Goal: Task Accomplishment & Management: Manage account settings

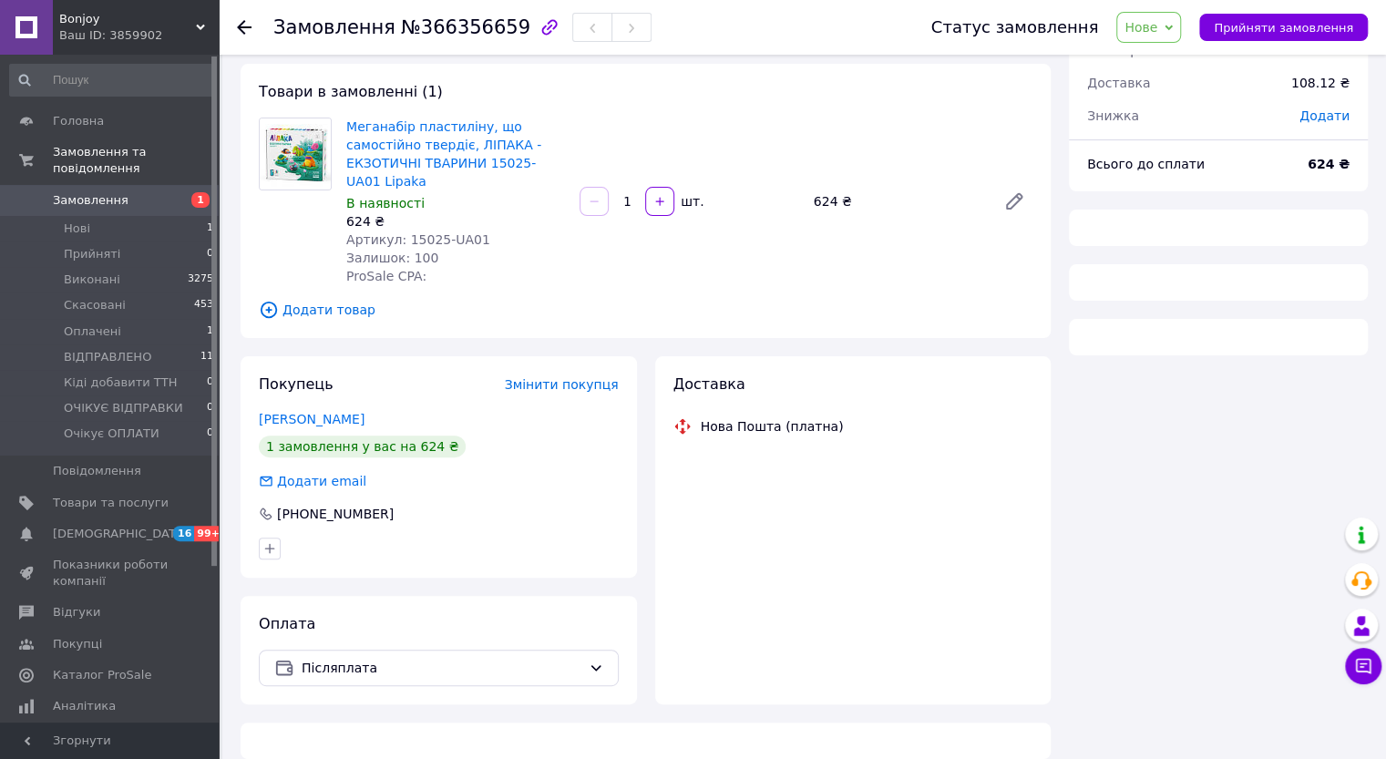
scroll to position [91, 0]
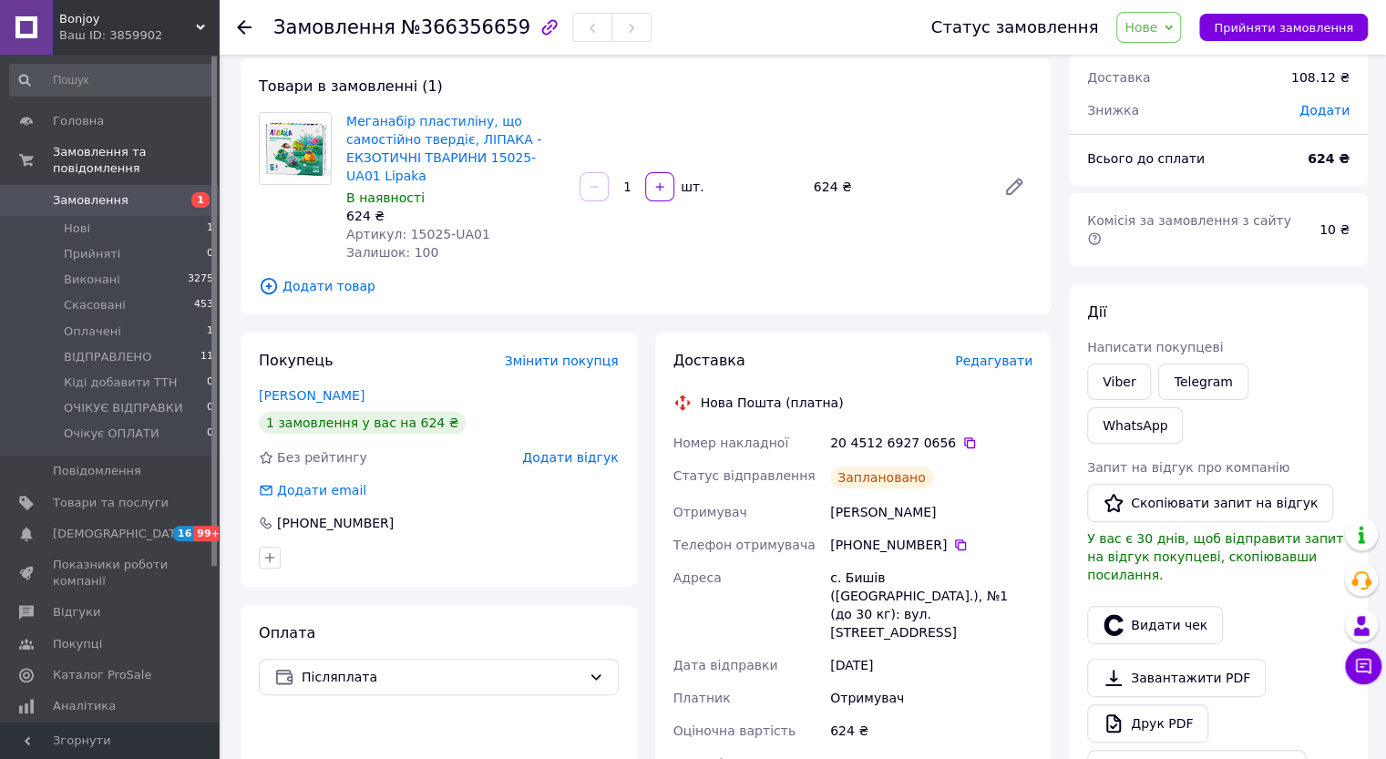
click at [1158, 21] on span "Нове" at bounding box center [1141, 27] width 33 height 15
click at [1150, 166] on li "ВІДПРАВЛЕНО" at bounding box center [1186, 173] width 138 height 27
click at [102, 324] on span "Оплачені" at bounding box center [92, 332] width 57 height 16
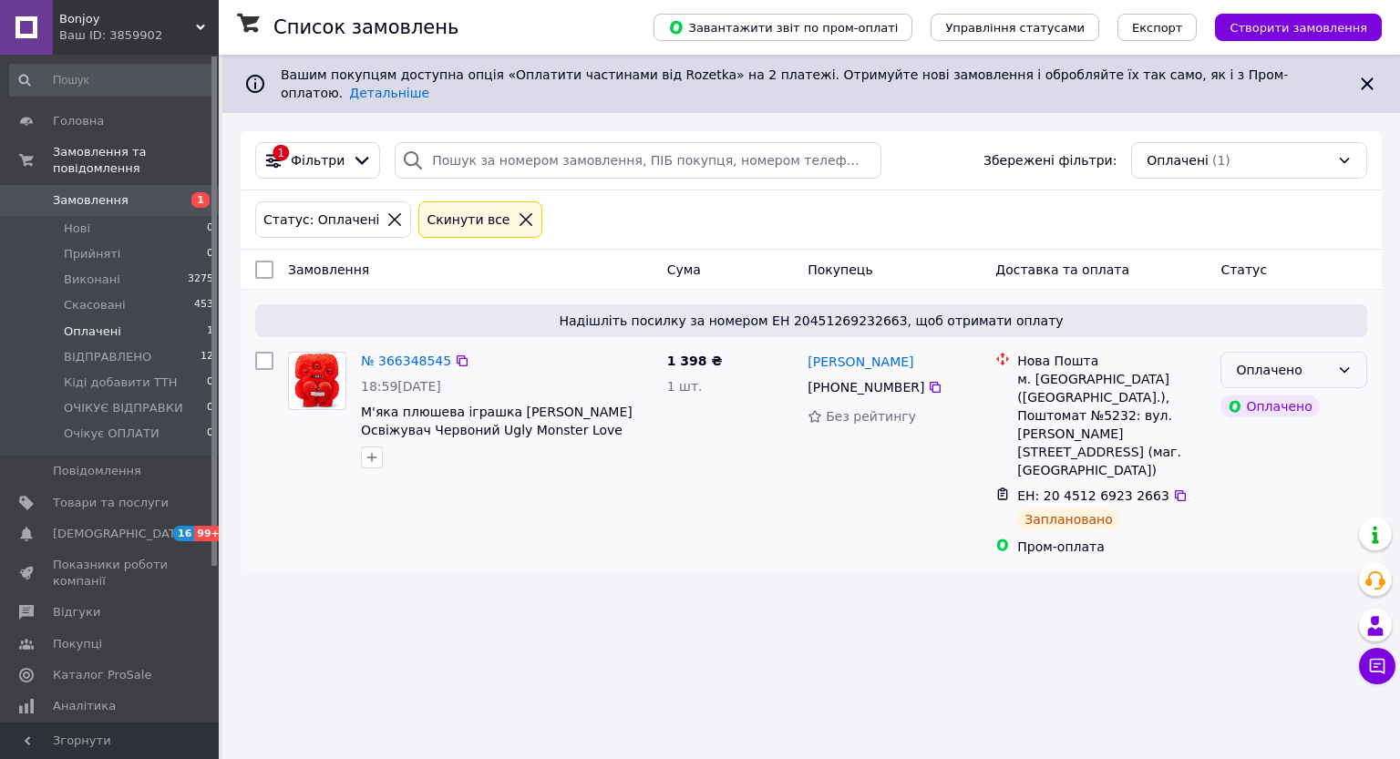
click at [1322, 360] on div "Оплачено" at bounding box center [1283, 370] width 94 height 20
click at [1311, 479] on li "ВІДПРАВЛЕНО" at bounding box center [1293, 492] width 145 height 33
click at [131, 349] on span "ВІДПРАВЛЕНО" at bounding box center [107, 357] width 87 height 16
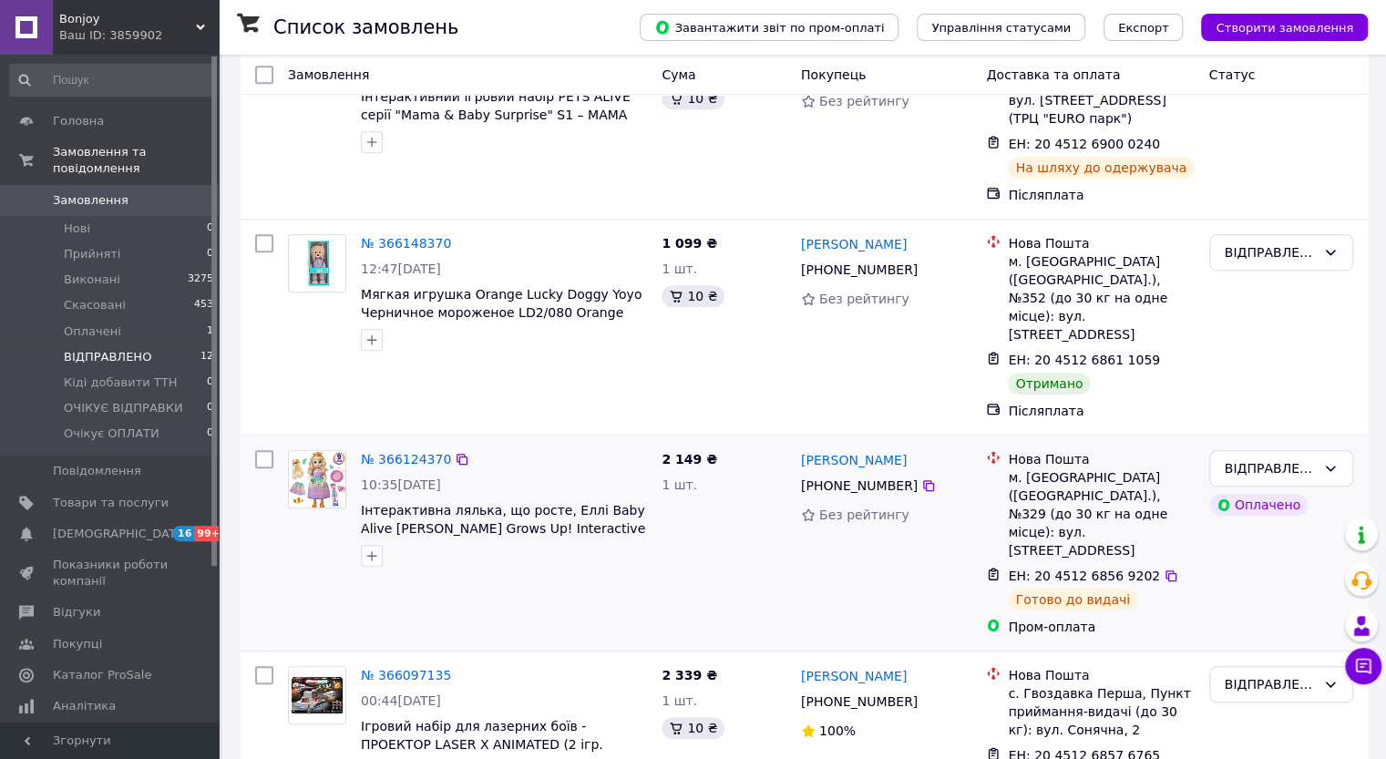
scroll to position [638, 0]
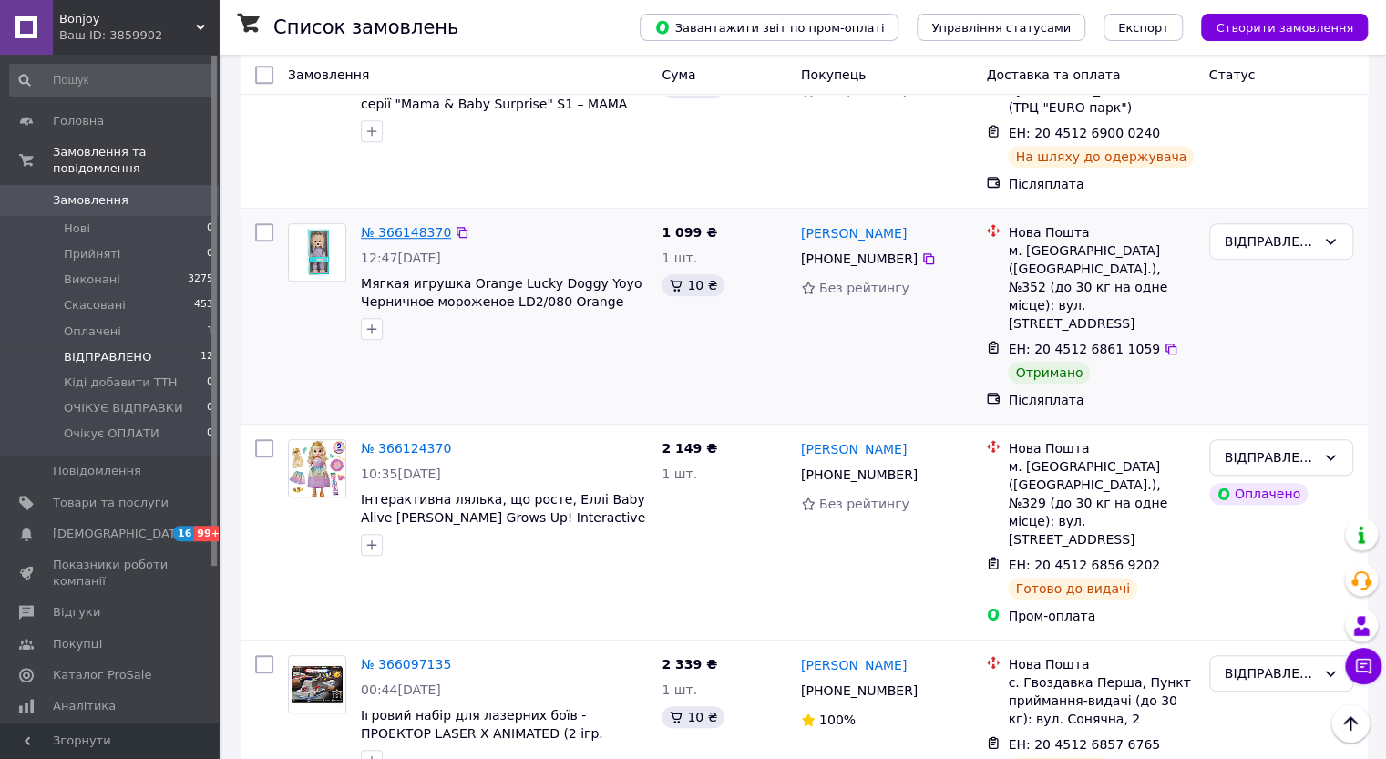
click at [407, 225] on link "№ 366148370" at bounding box center [406, 232] width 90 height 15
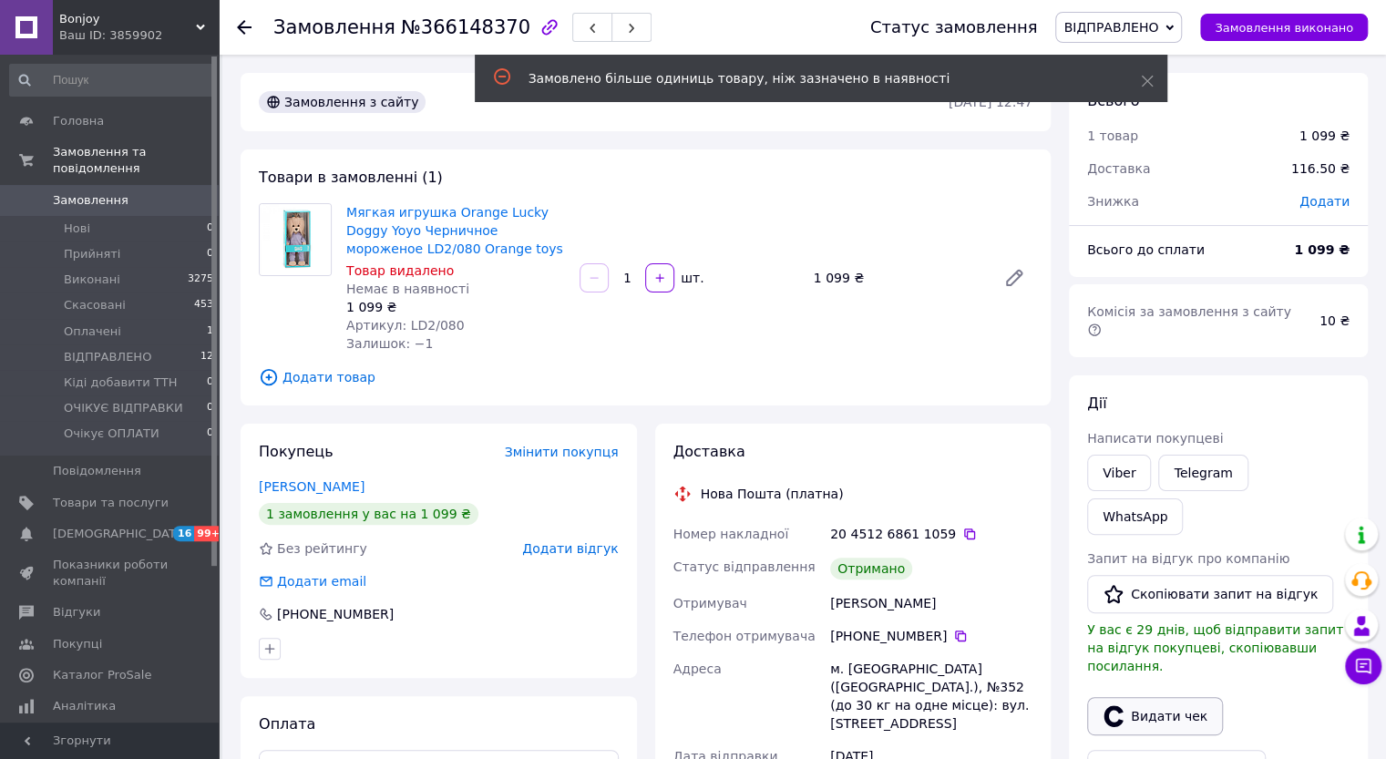
click at [1196, 697] on button "Видати чек" at bounding box center [1155, 716] width 136 height 38
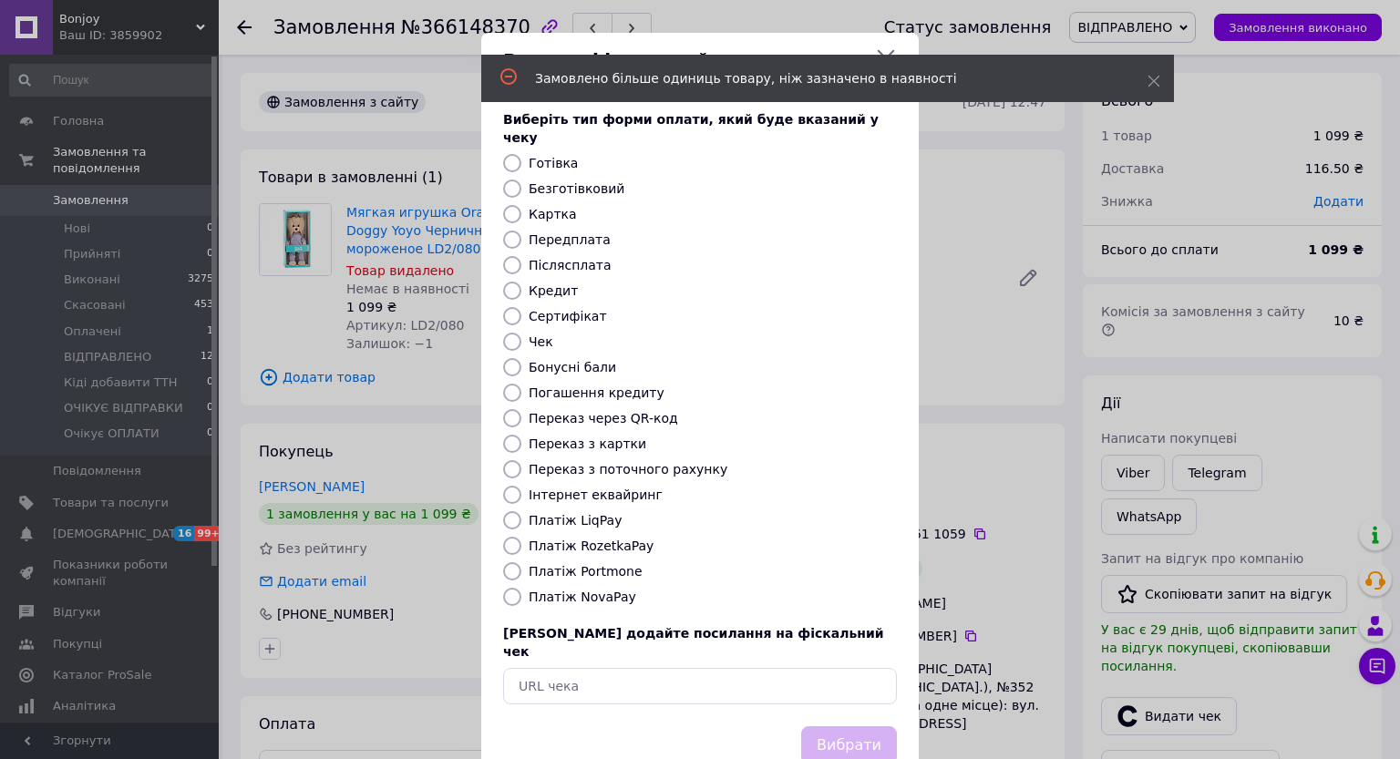
click at [558, 590] on label "Платіж NovaPay" at bounding box center [583, 597] width 108 height 15
click at [521, 588] on input "Платіж NovaPay" at bounding box center [512, 597] width 18 height 18
radio input "true"
click at [859, 726] on button "Вибрати" at bounding box center [849, 745] width 96 height 39
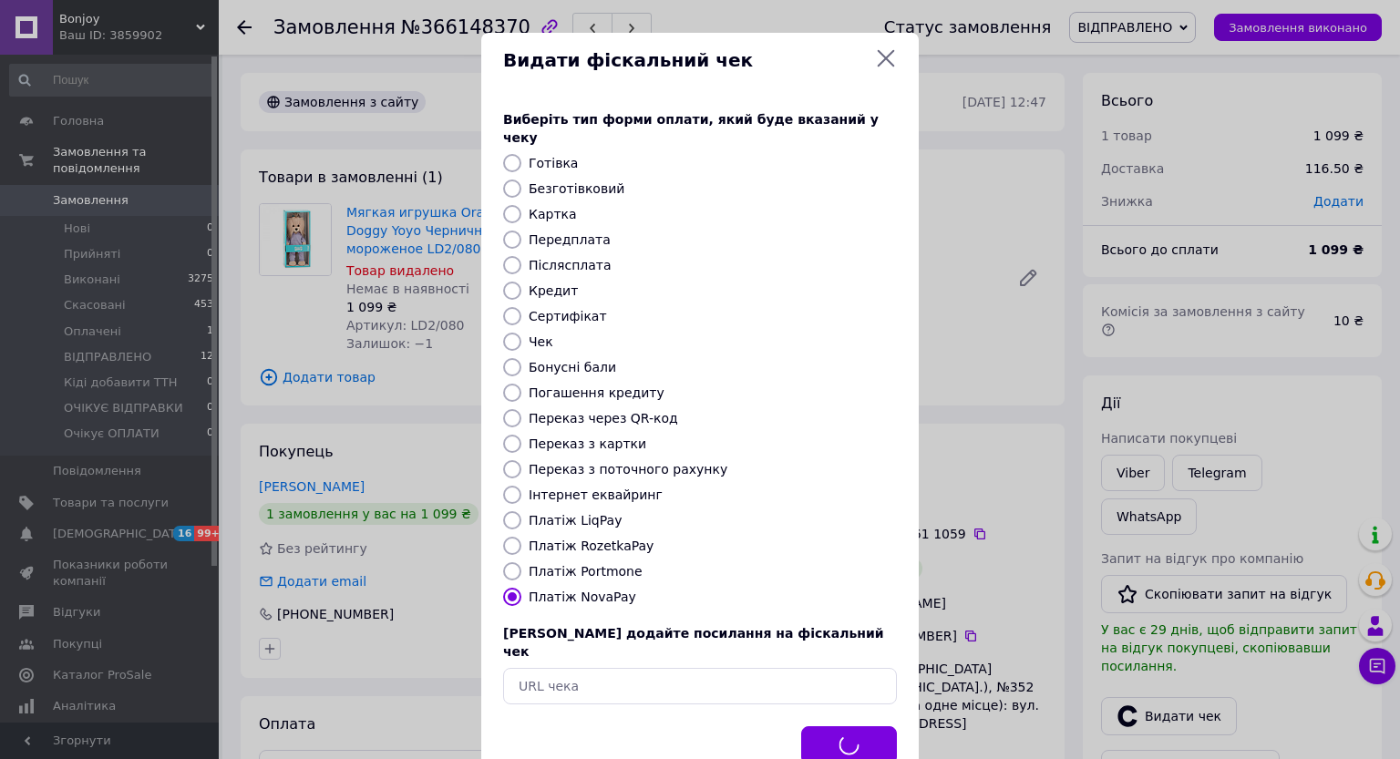
click at [1187, 28] on div "Видати фіскальний чек Виберіть тип форми оплати, який буде вказаний у чеку Готі…" at bounding box center [700, 409] width 1400 height 819
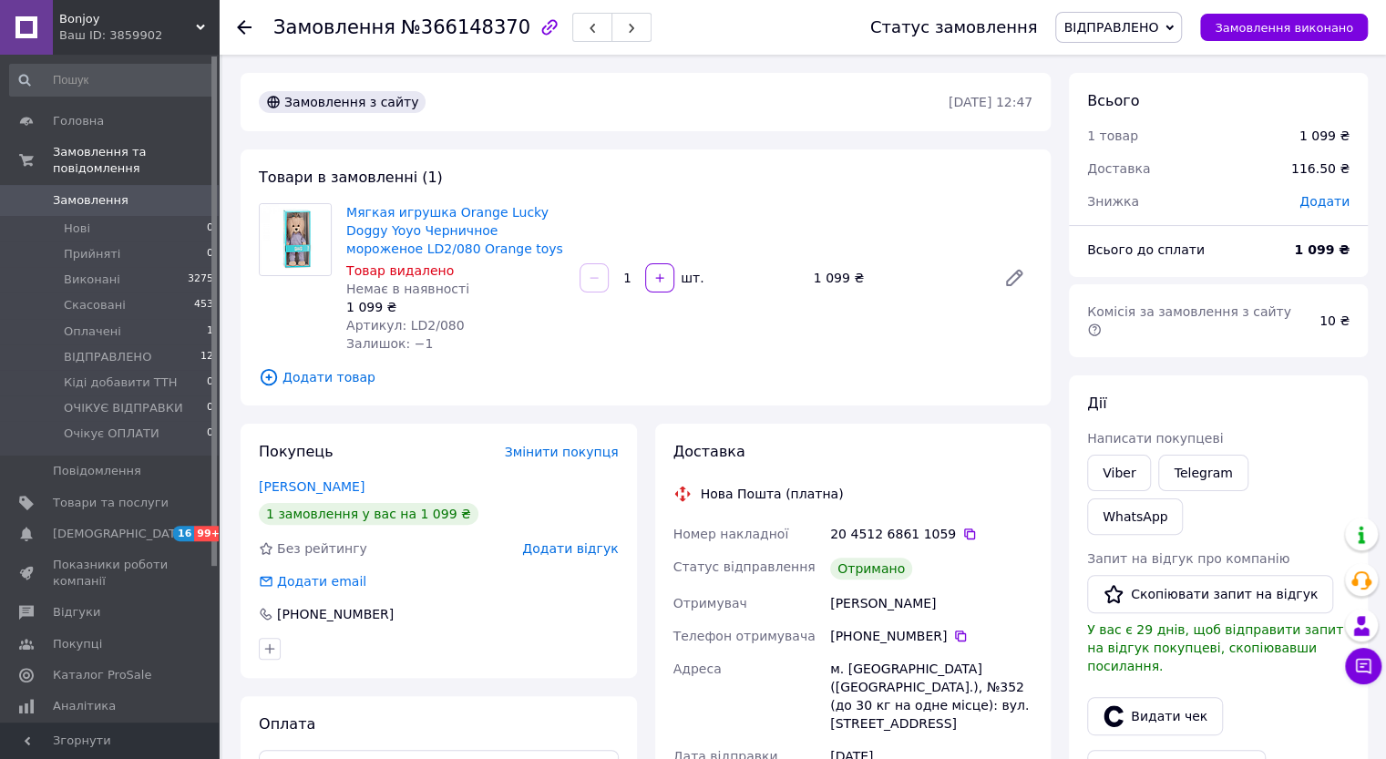
click at [1158, 27] on span "ВІДПРАВЛЕНО" at bounding box center [1111, 27] width 95 height 15
click at [1161, 85] on li "Виконано" at bounding box center [1125, 90] width 138 height 27
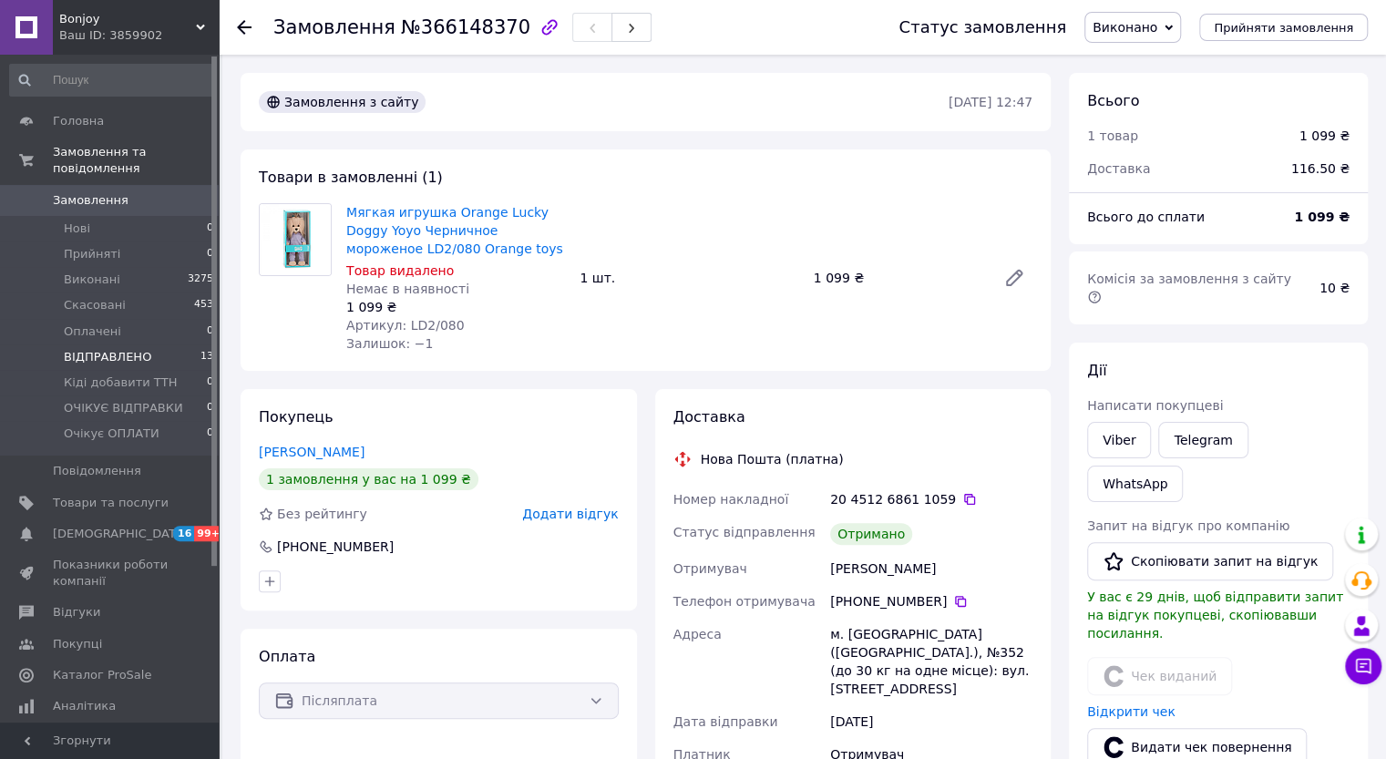
click at [82, 349] on span "ВІДПРАВЛЕНО" at bounding box center [107, 357] width 87 height 16
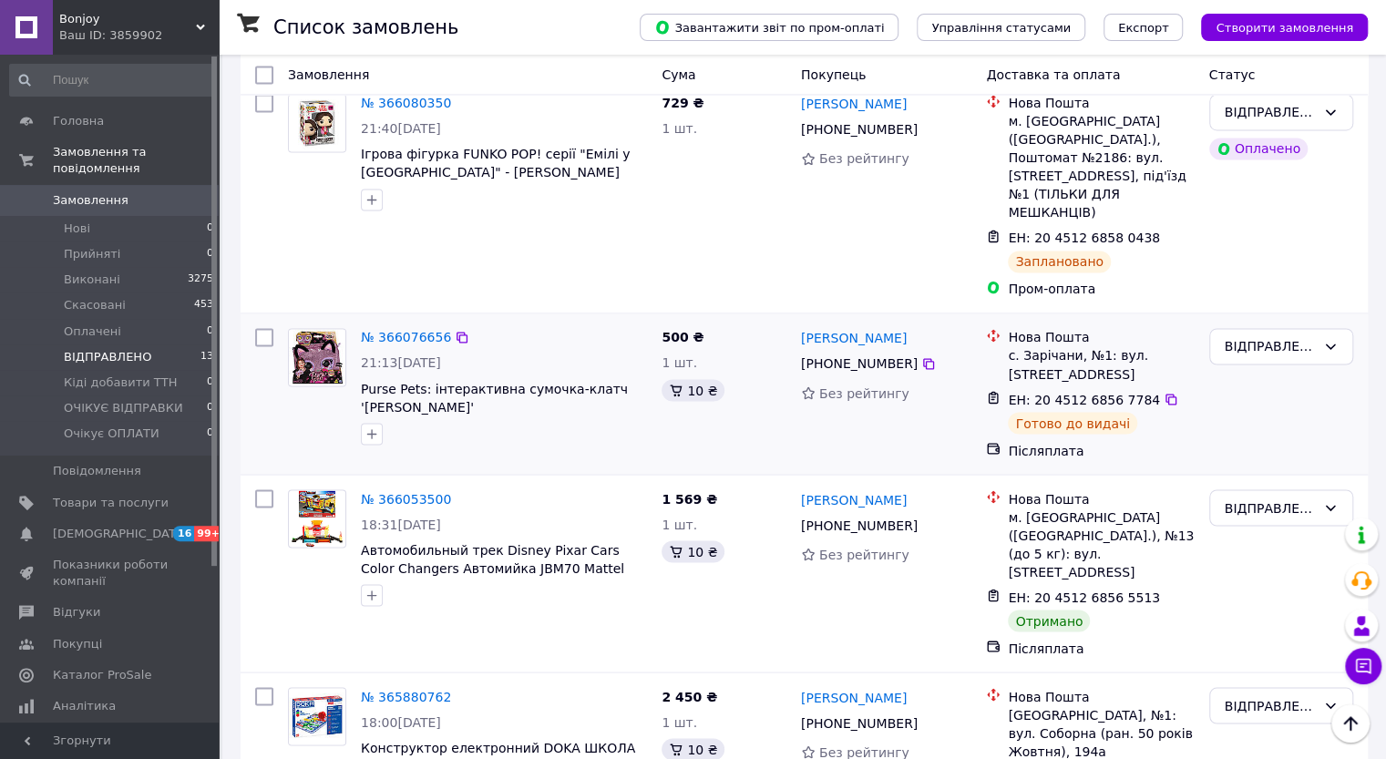
scroll to position [1732, 0]
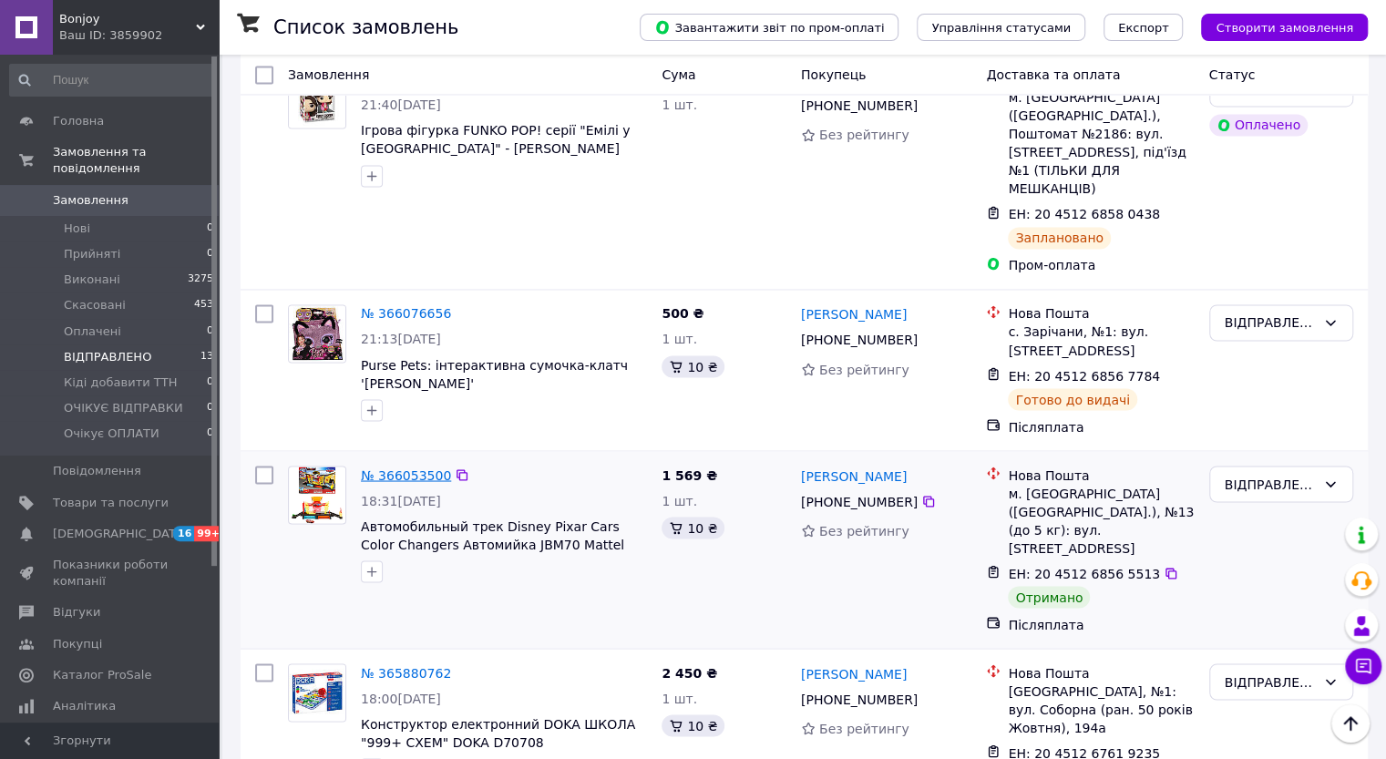
click at [391, 468] on link "№ 366053500" at bounding box center [406, 475] width 90 height 15
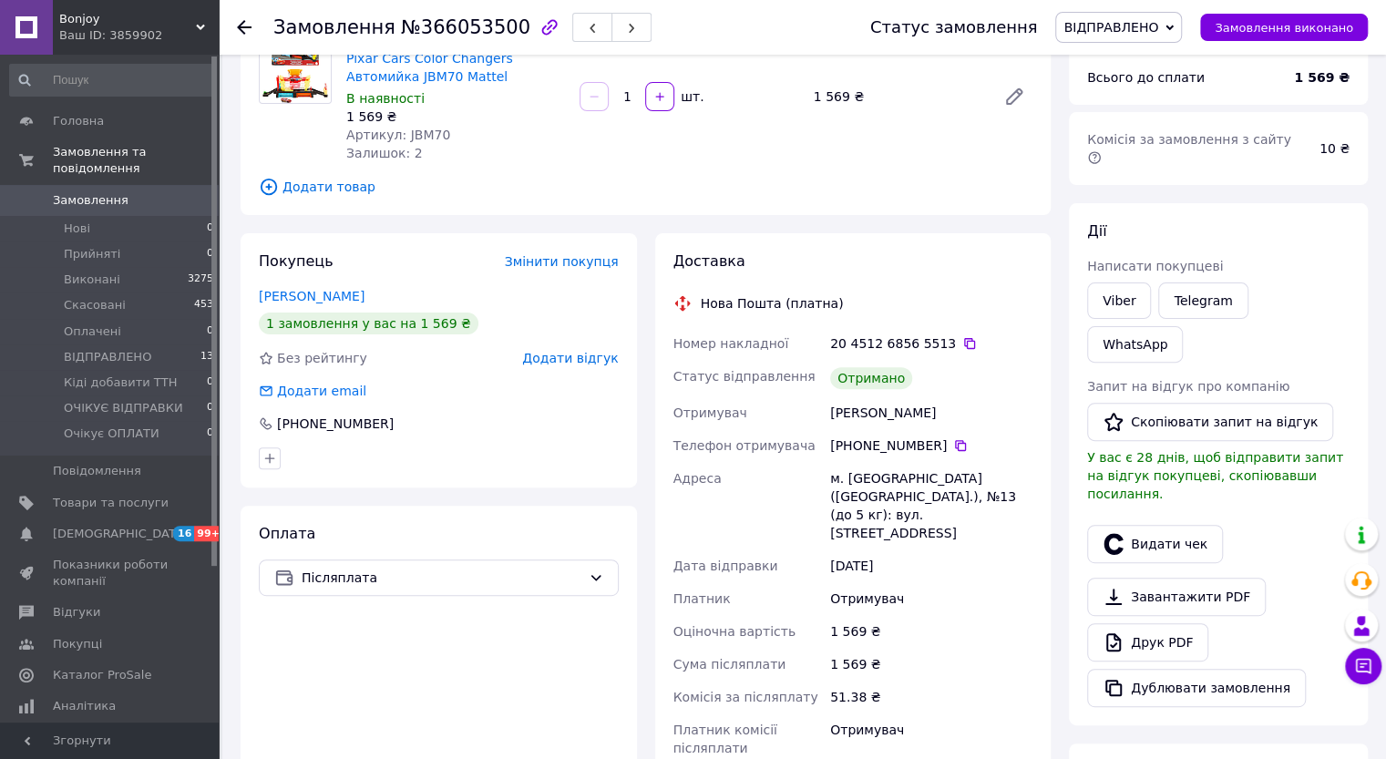
scroll to position [171, 0]
click at [1156, 526] on button "Видати чек" at bounding box center [1155, 545] width 136 height 38
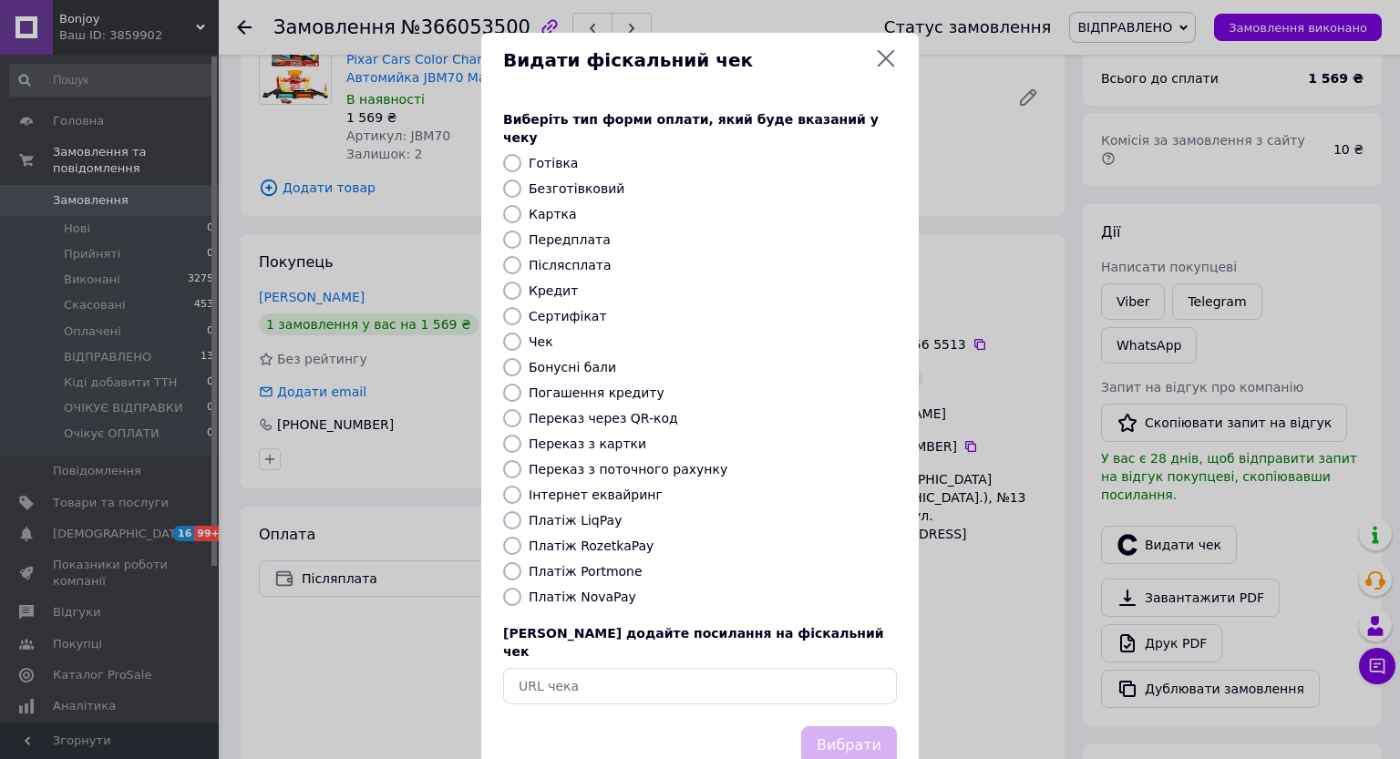
click at [575, 590] on label "Платіж NovaPay" at bounding box center [583, 597] width 108 height 15
click at [521, 588] on input "Платіж NovaPay" at bounding box center [512, 597] width 18 height 18
radio input "true"
click at [870, 726] on button "Вибрати" at bounding box center [849, 745] width 96 height 39
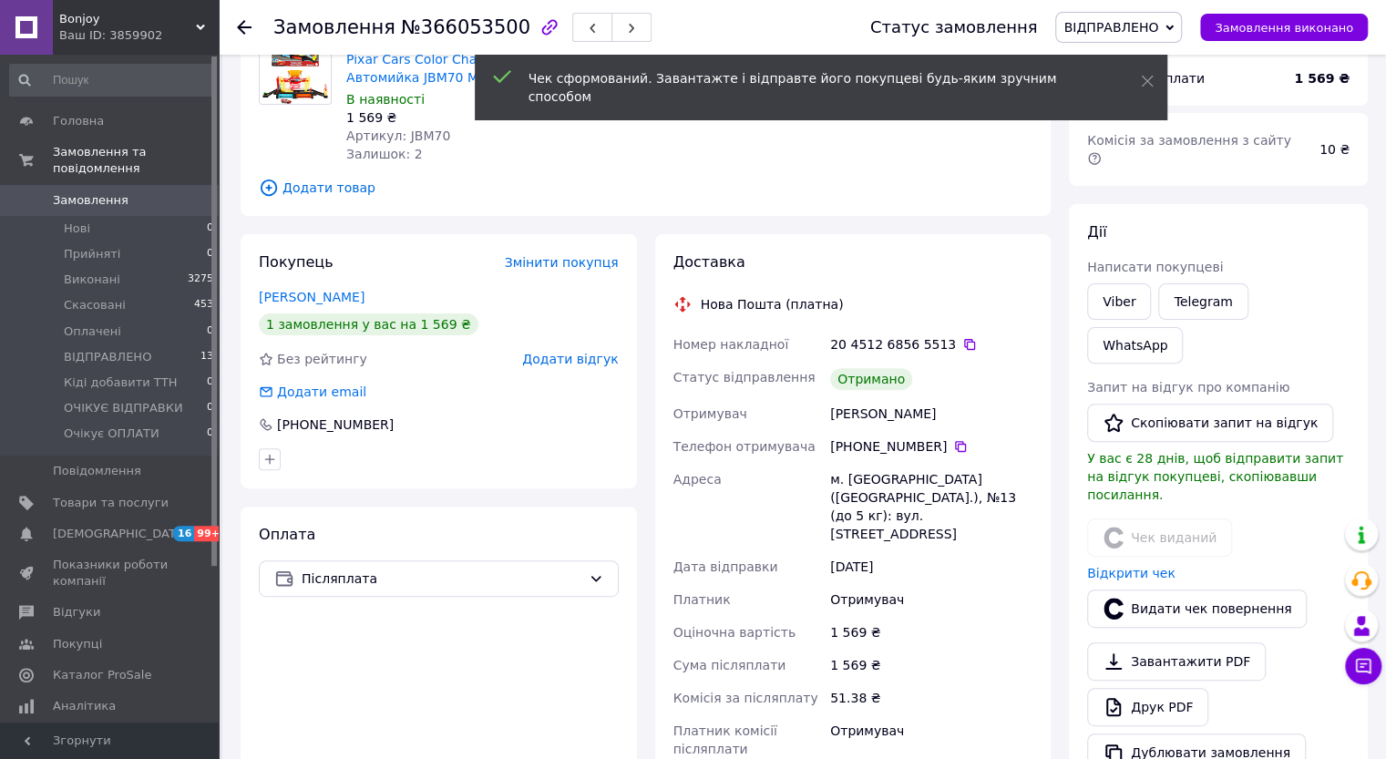
click at [1158, 20] on span "ВІДПРАВЛЕНО" at bounding box center [1111, 27] width 95 height 15
click at [1174, 77] on li "Виконано" at bounding box center [1125, 90] width 138 height 27
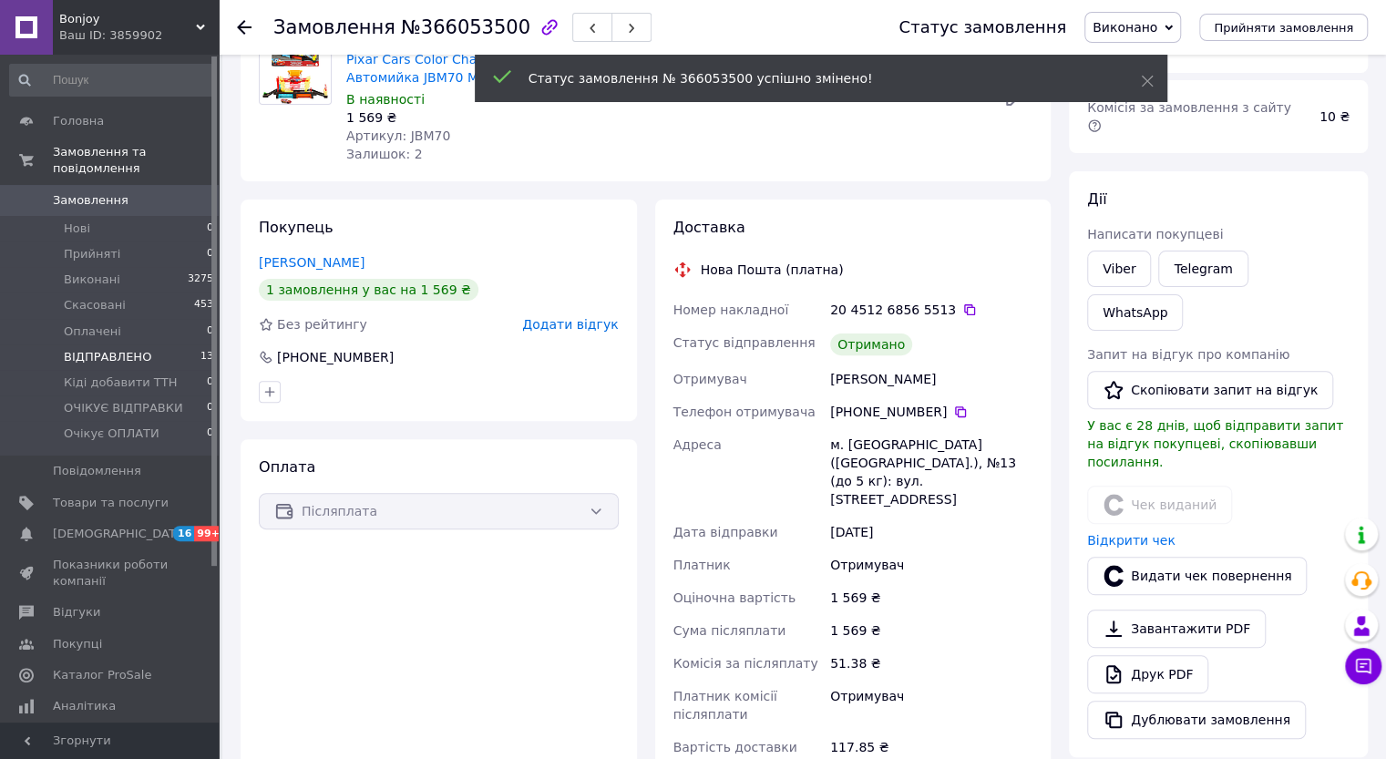
click at [115, 349] on span "ВІДПРАВЛЕНО" at bounding box center [107, 357] width 87 height 16
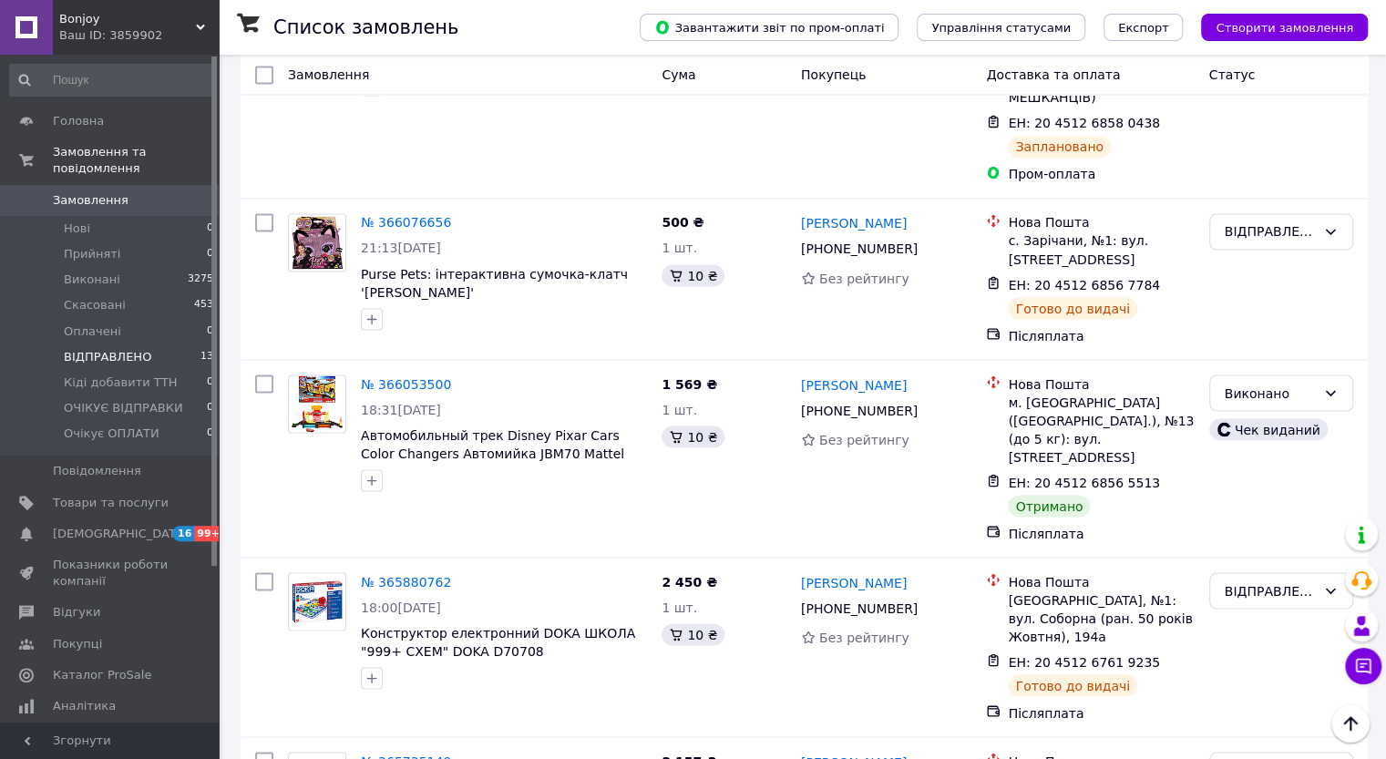
scroll to position [1891, 0]
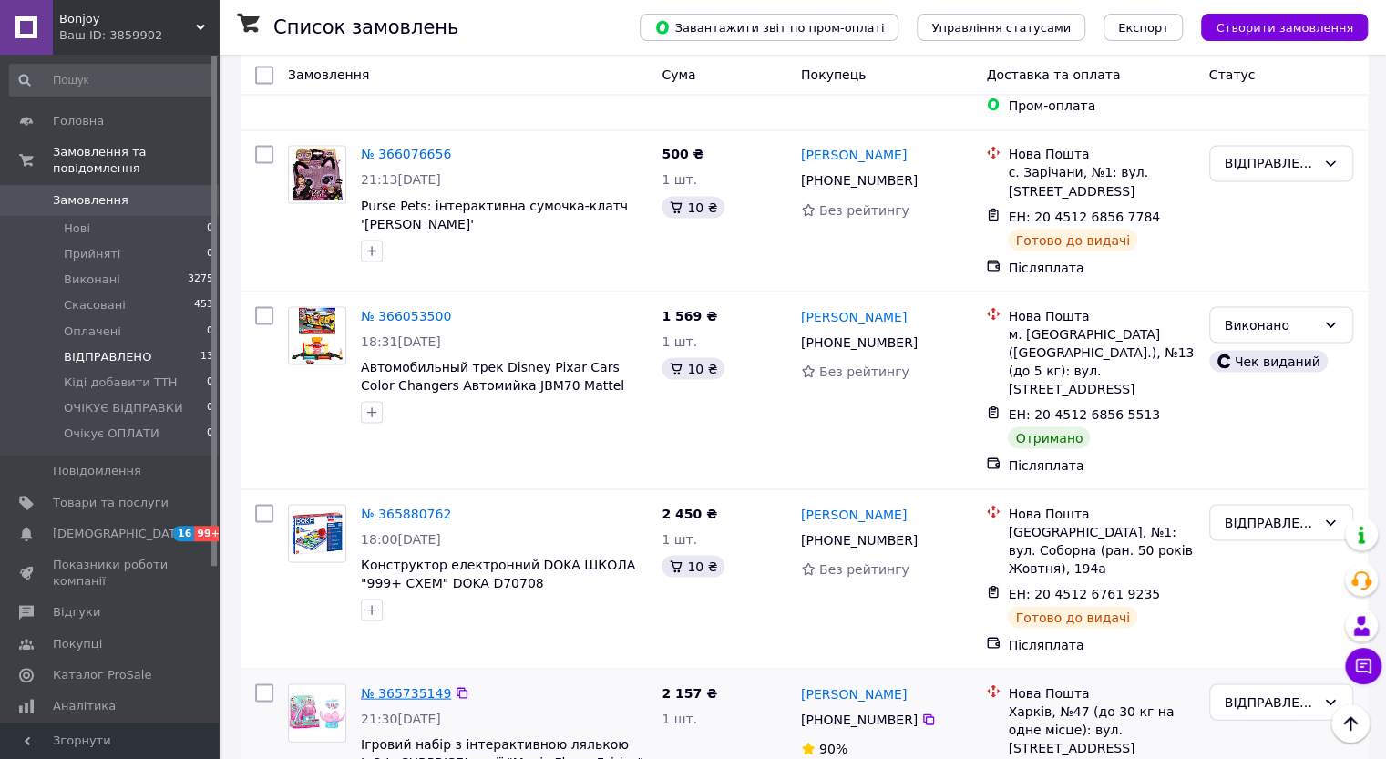
click at [387, 685] on link "№ 365735149" at bounding box center [406, 692] width 90 height 15
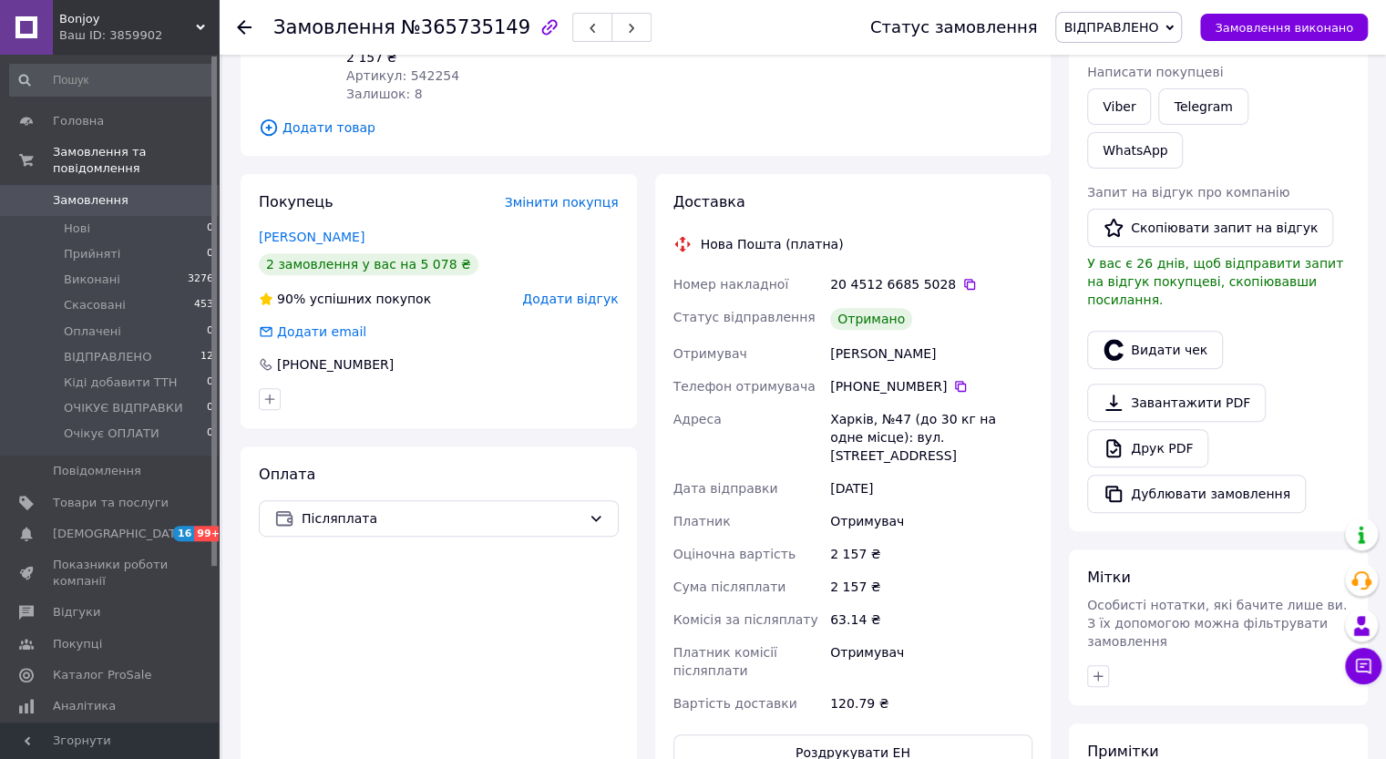
scroll to position [234, 0]
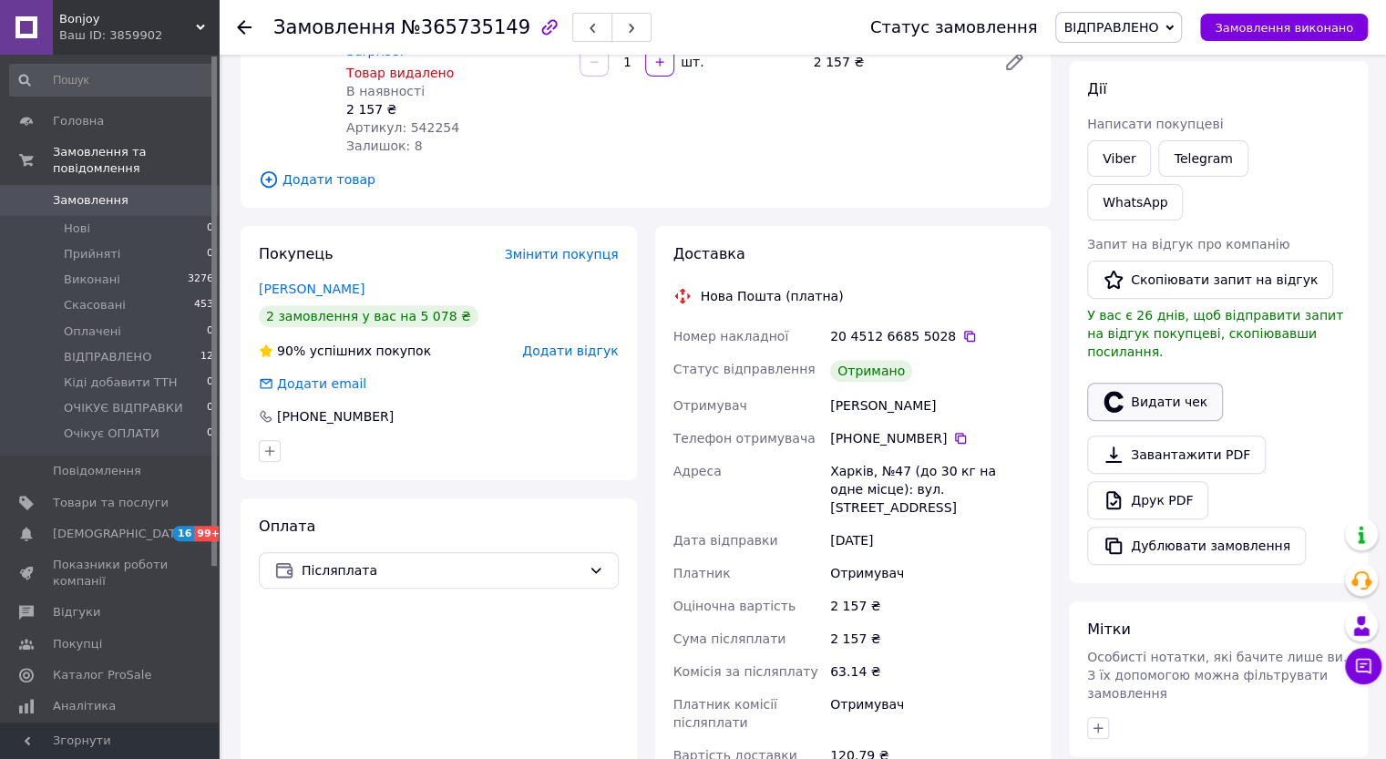
click at [1176, 383] on button "Видати чек" at bounding box center [1155, 402] width 136 height 38
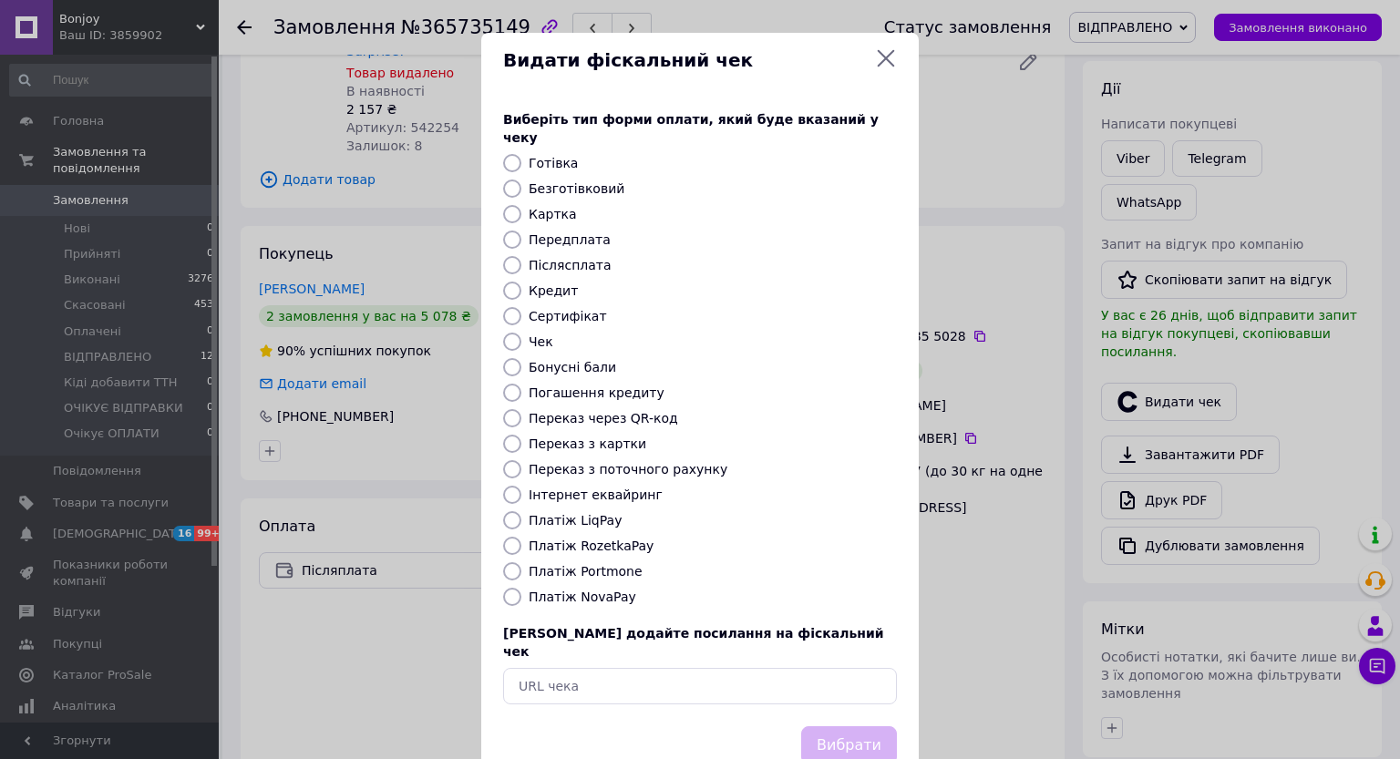
click at [537, 590] on label "Платіж NovaPay" at bounding box center [583, 597] width 108 height 15
click at [521, 588] on input "Платіж NovaPay" at bounding box center [512, 597] width 18 height 18
radio input "true"
click at [837, 726] on button "Вибрати" at bounding box center [849, 745] width 96 height 39
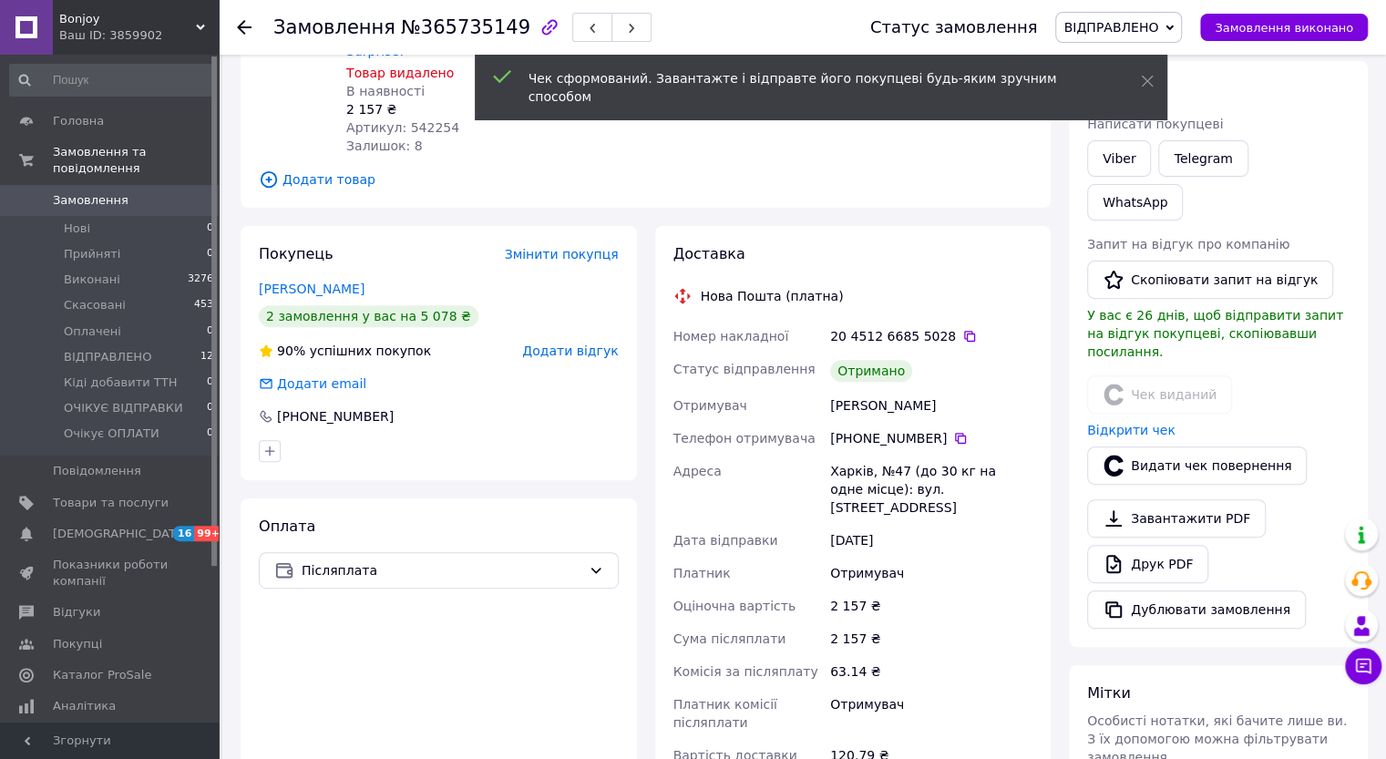
click at [1177, 27] on span "ВІДПРАВЛЕНО" at bounding box center [1118, 27] width 127 height 31
click at [1192, 79] on li "Виконано" at bounding box center [1125, 90] width 138 height 27
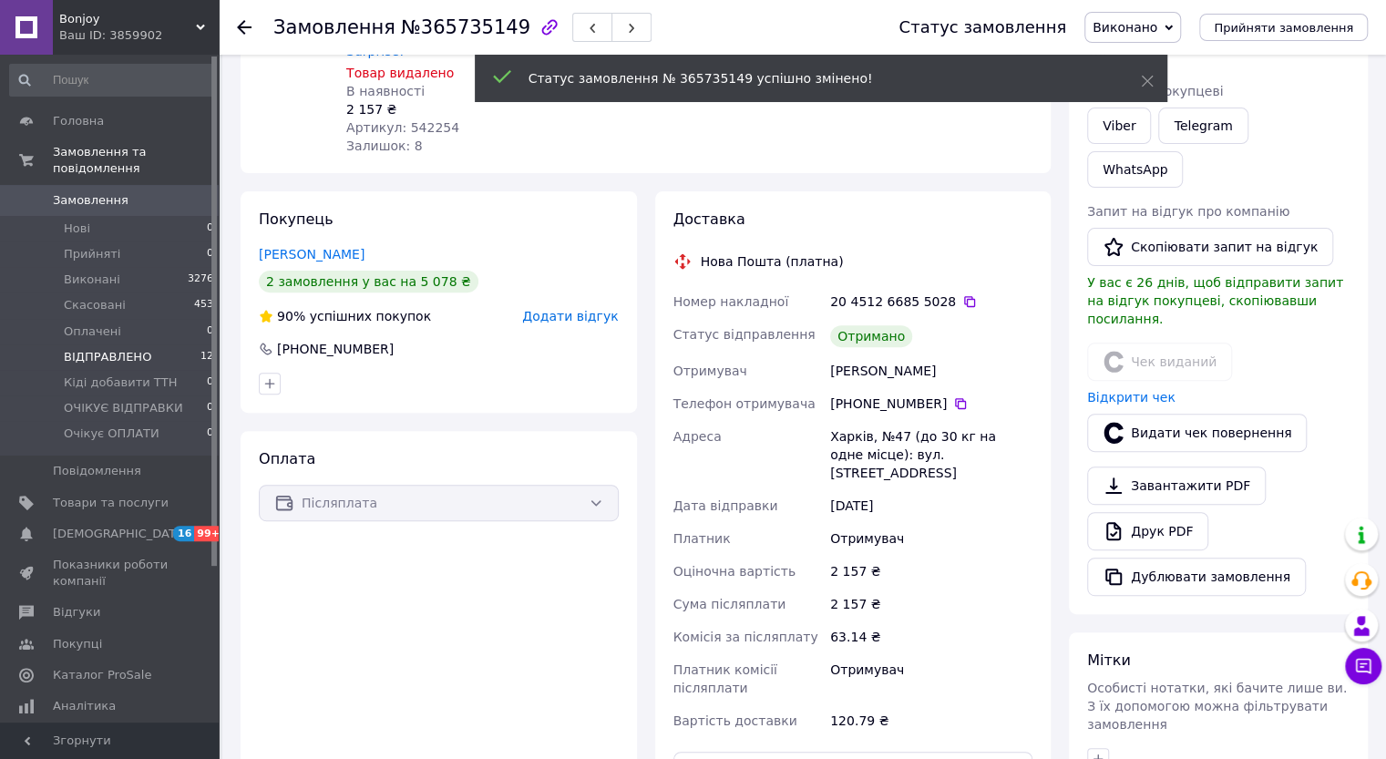
click at [119, 349] on span "ВІДПРАВЛЕНО" at bounding box center [107, 357] width 87 height 16
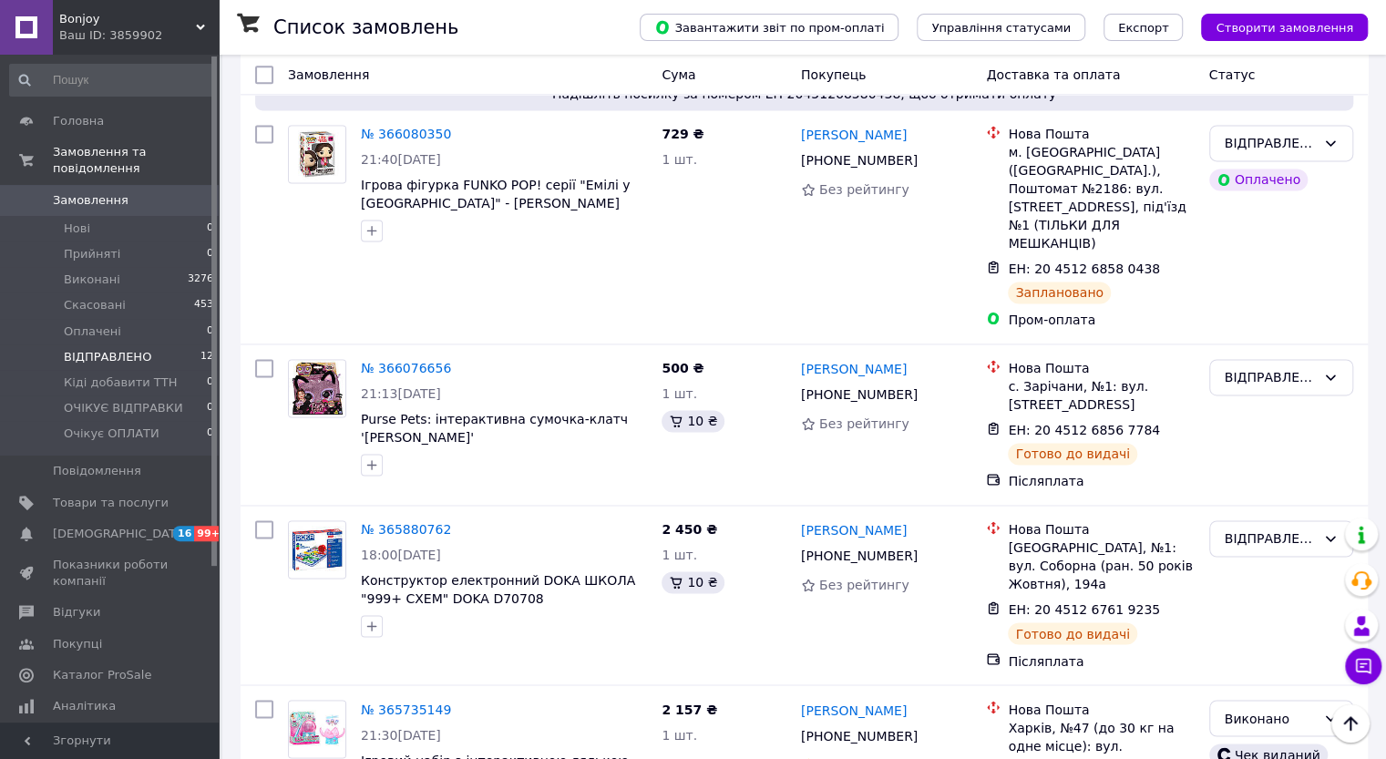
scroll to position [1532, 0]
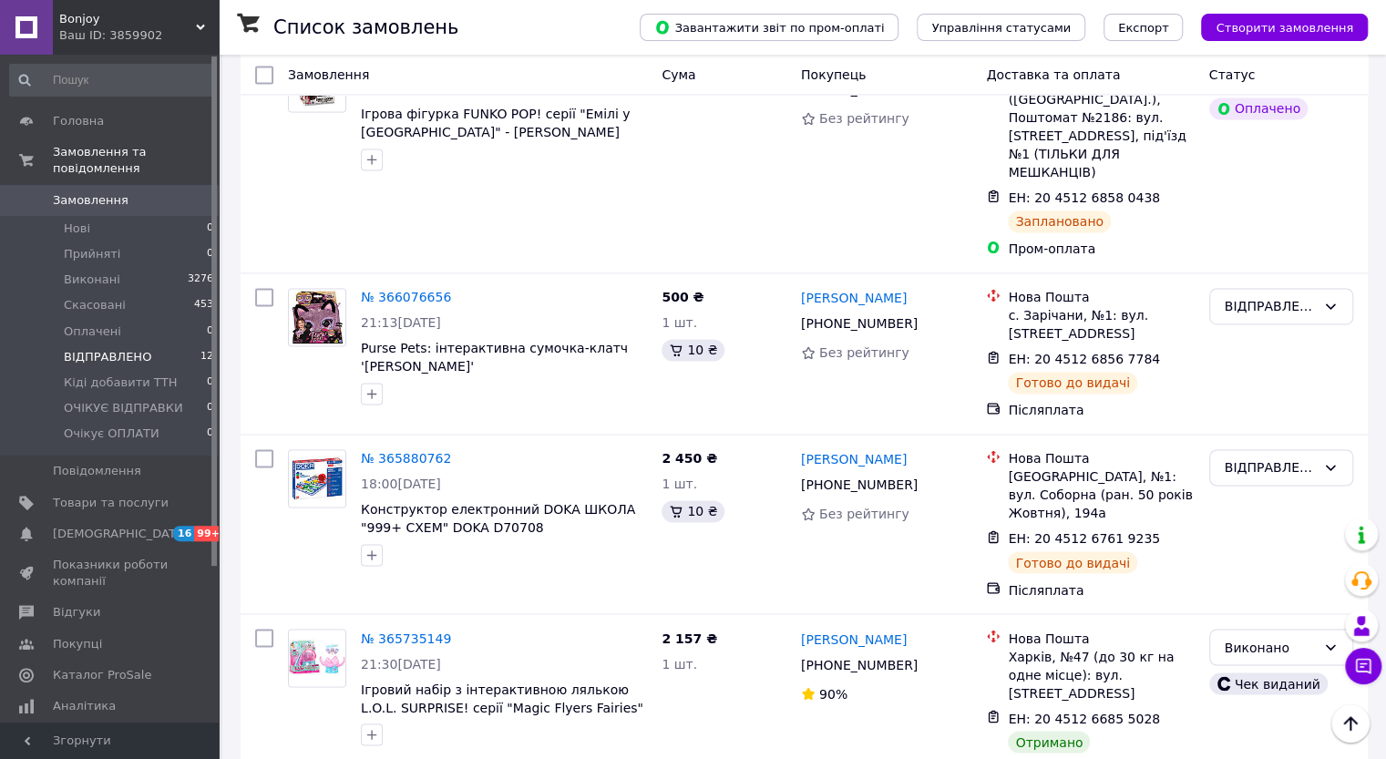
click at [1252, 486] on li "Виконано" at bounding box center [1280, 482] width 142 height 33
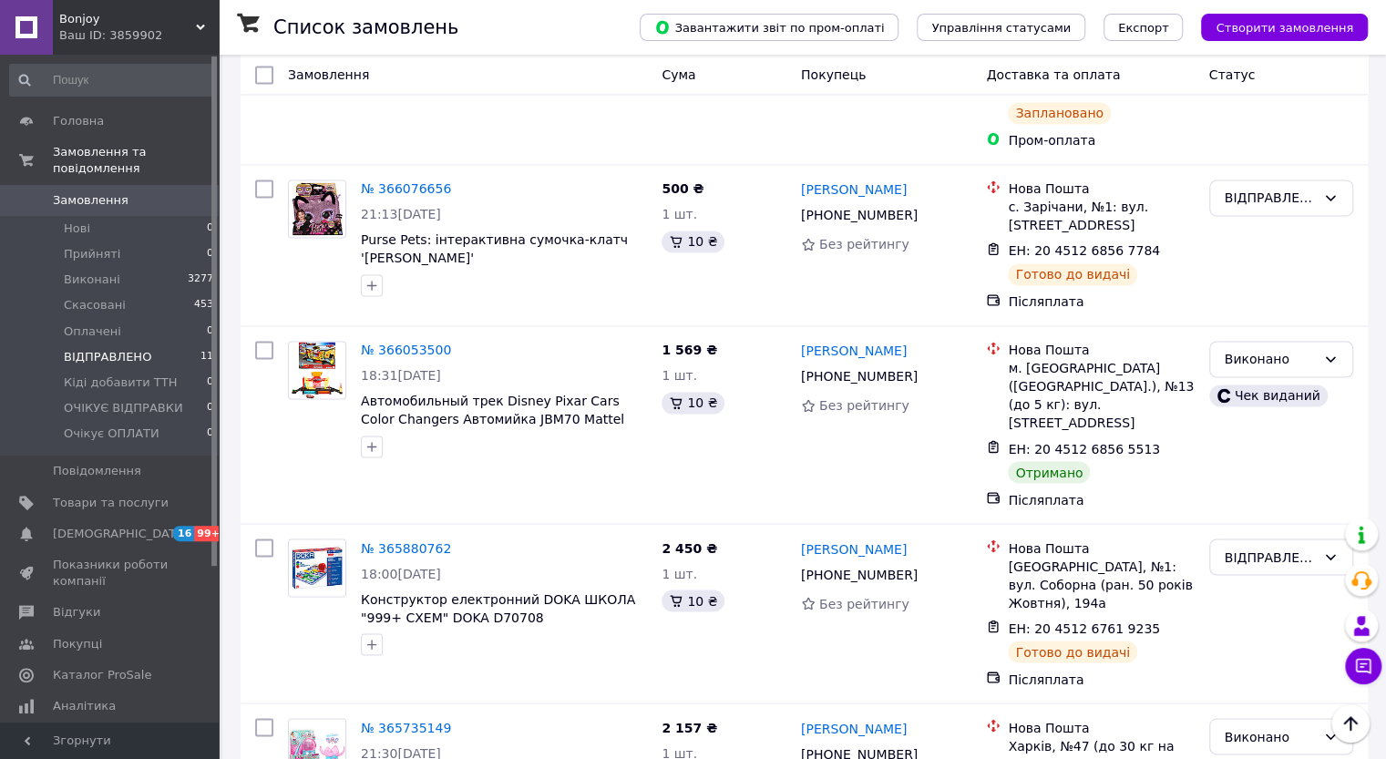
scroll to position [1712, 0]
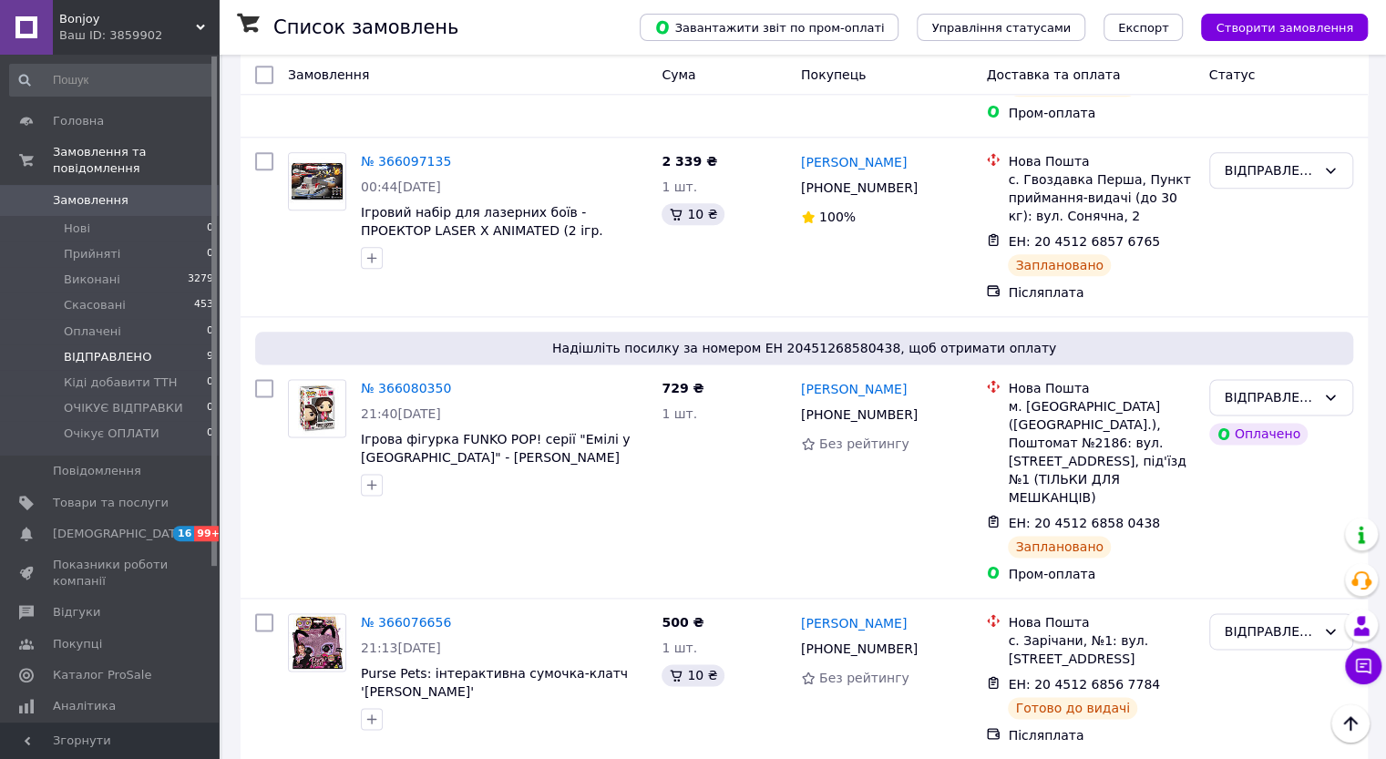
scroll to position [1209, 0]
